Goal: Transaction & Acquisition: Purchase product/service

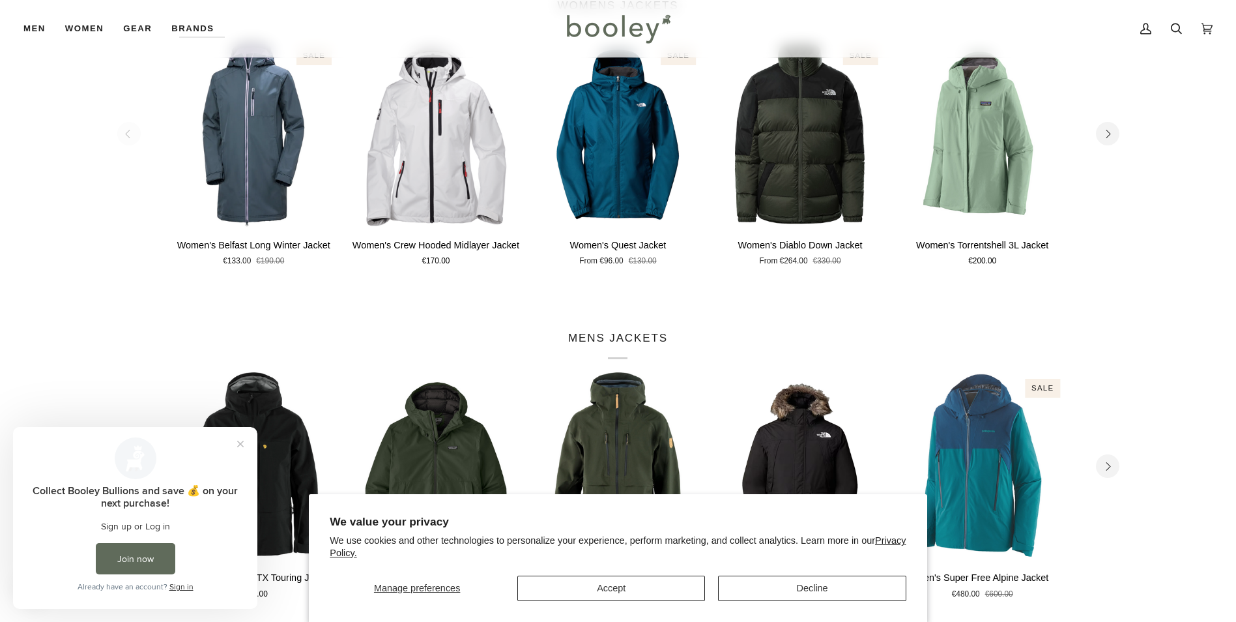
scroll to position [652, 0]
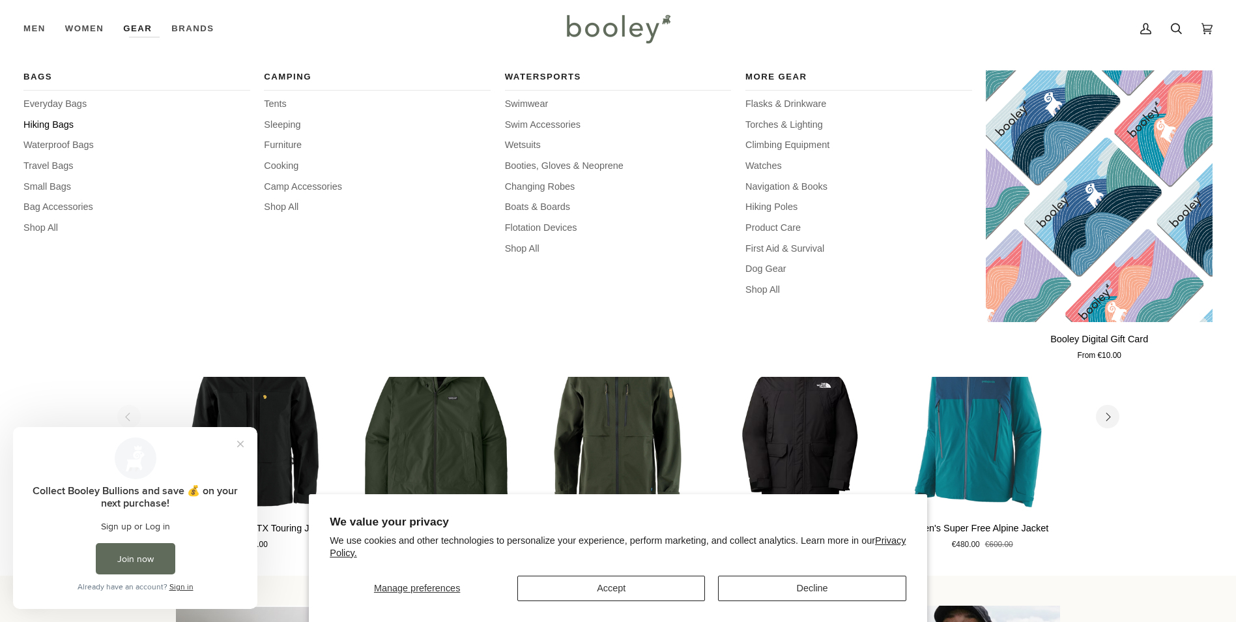
click at [48, 124] on span "Hiking Bags" at bounding box center [136, 125] width 227 height 14
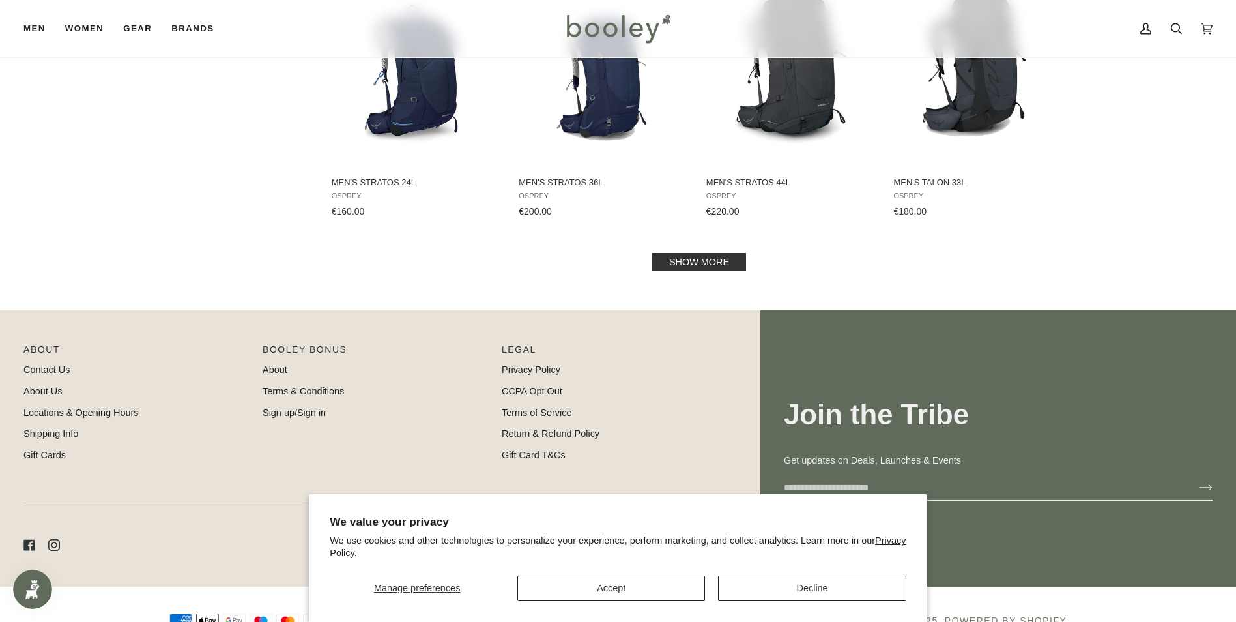
scroll to position [1255, 0]
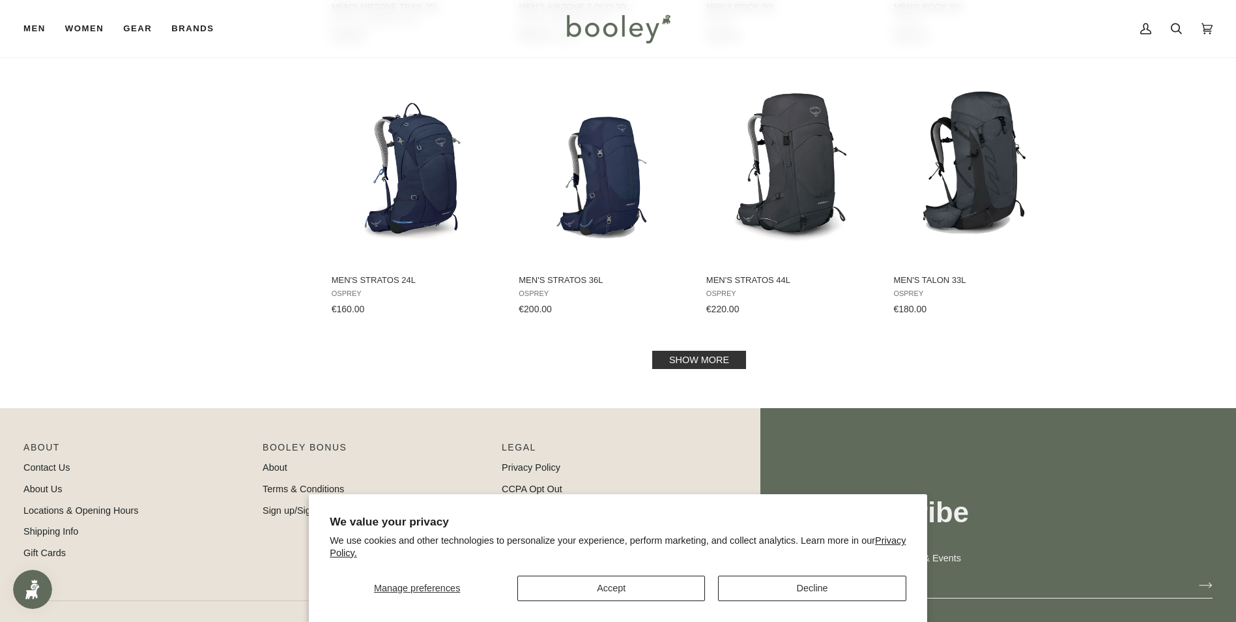
click at [687, 362] on link "Show more" at bounding box center [699, 360] width 94 height 18
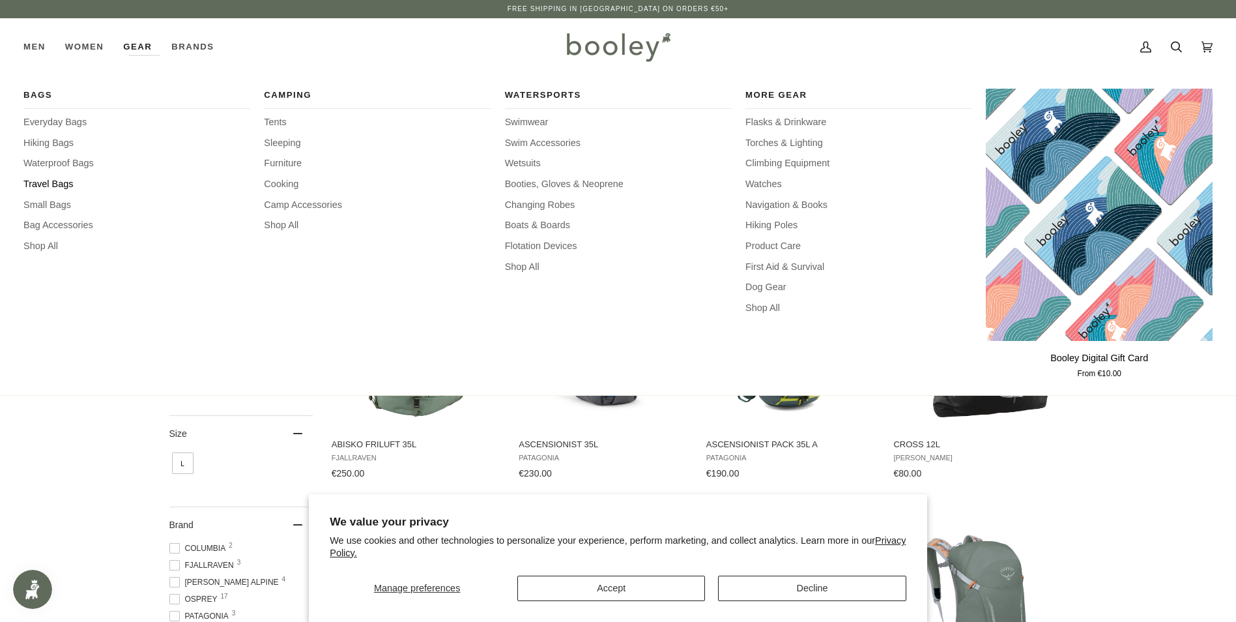
click at [44, 184] on span "Travel Bags" at bounding box center [136, 184] width 227 height 14
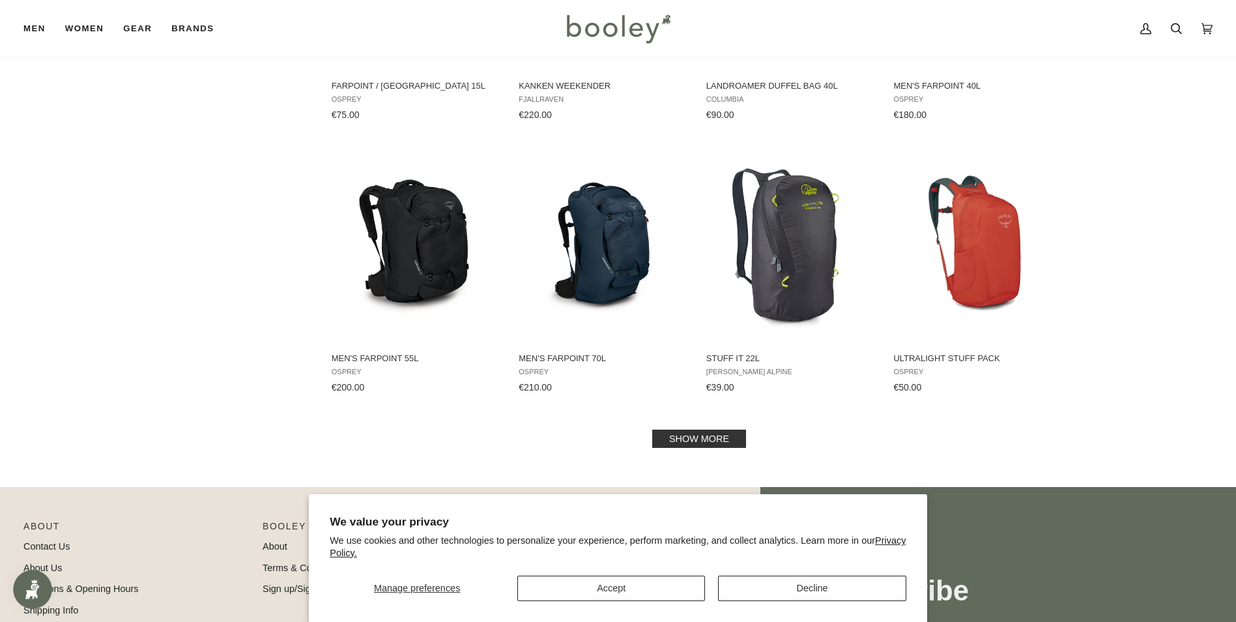
scroll to position [1238, 0]
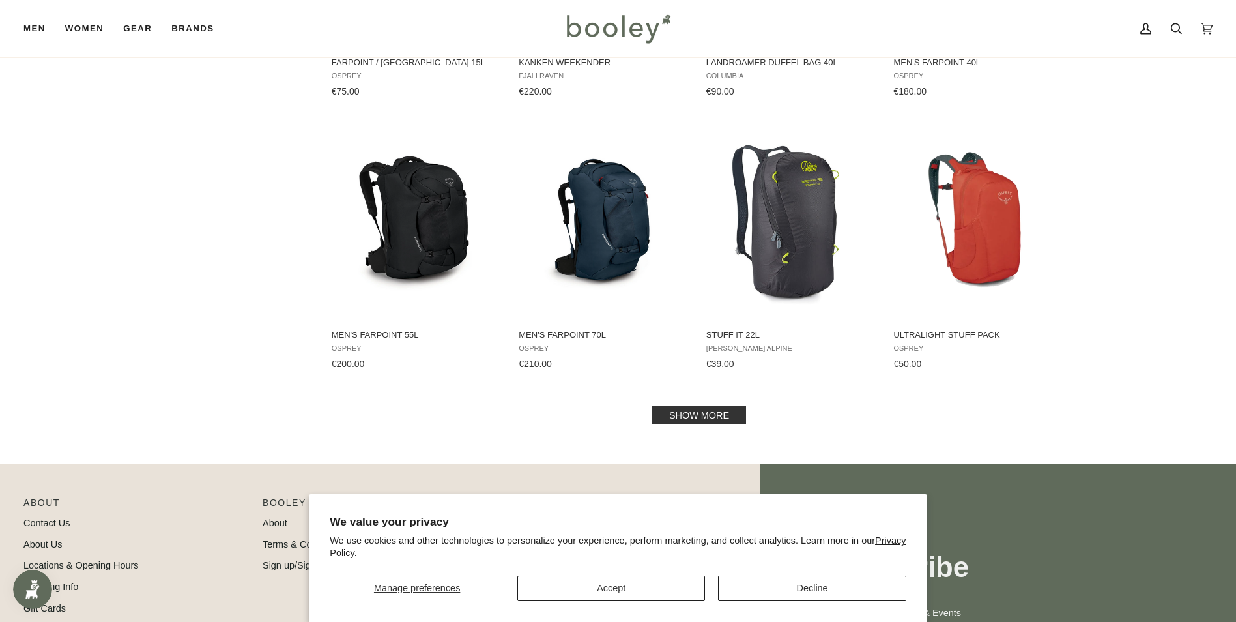
click at [701, 420] on link "Show more" at bounding box center [699, 415] width 94 height 18
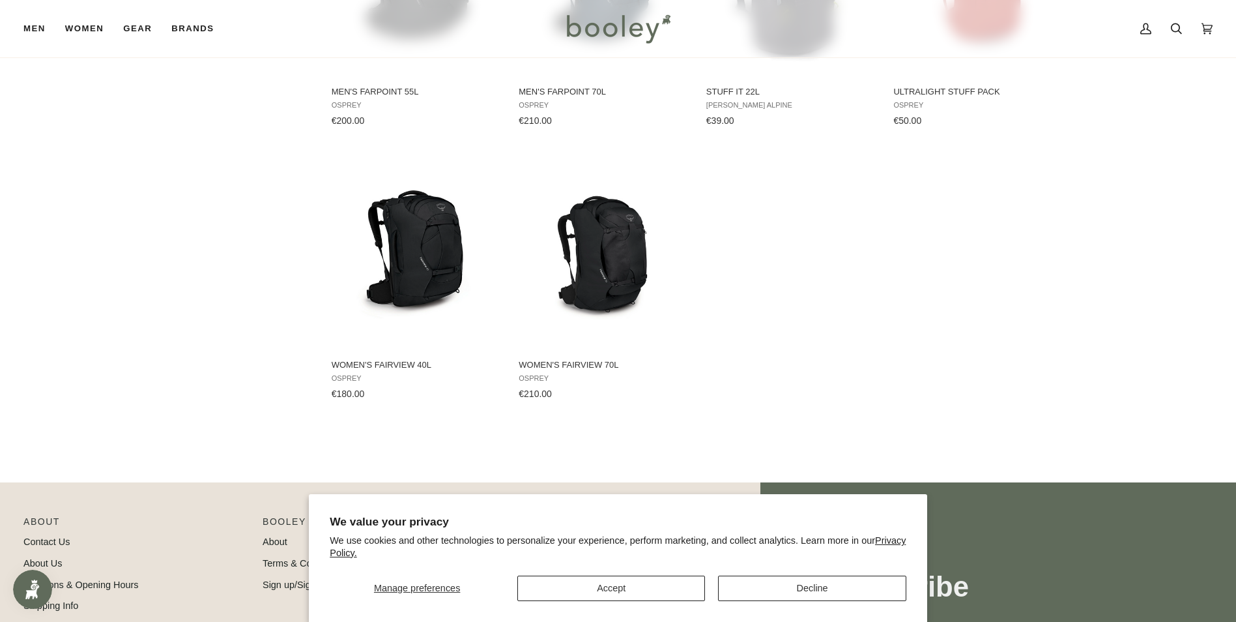
scroll to position [1499, 0]
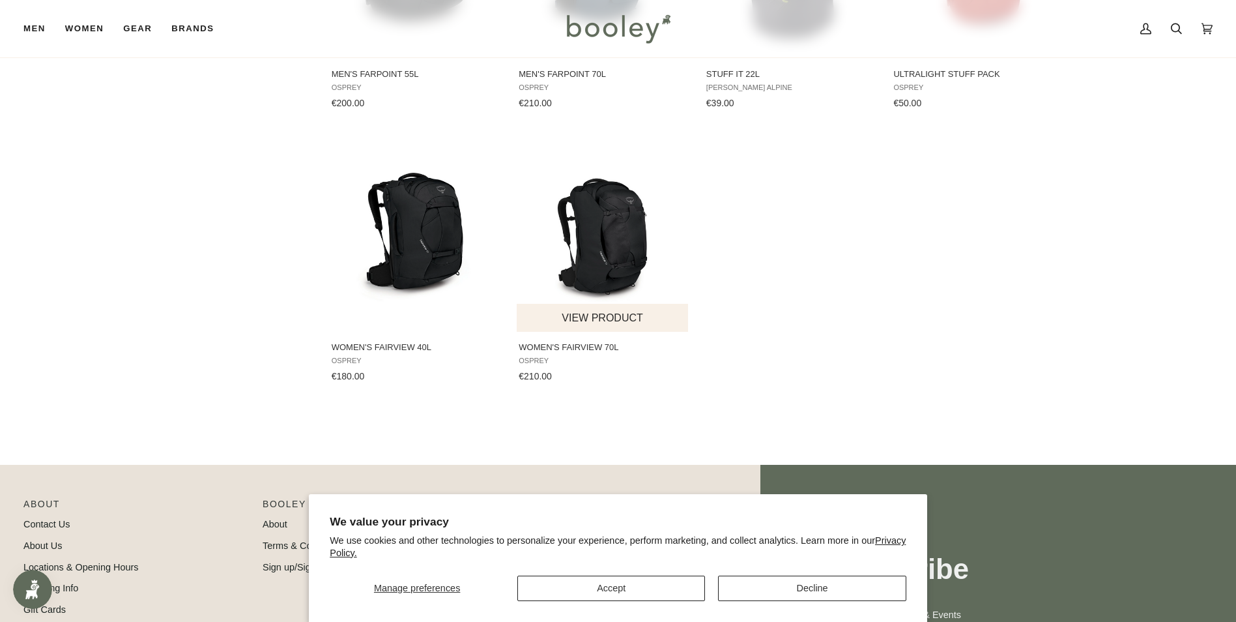
click at [590, 336] on span "Women's Fairview 70L Osprey €210.00 View product" at bounding box center [603, 359] width 173 height 55
